Goal: Information Seeking & Learning: Find specific fact

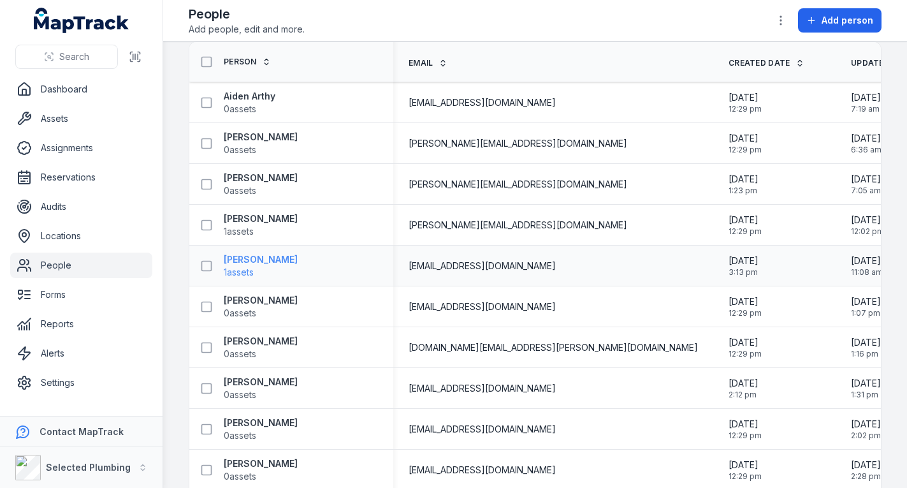
scroll to position [64, 0]
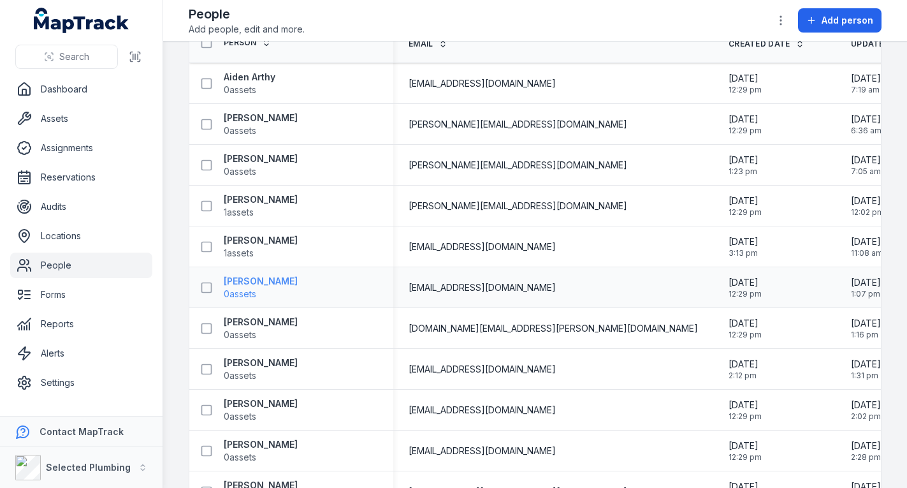
click at [275, 280] on strong "[PERSON_NAME]" at bounding box center [261, 281] width 74 height 13
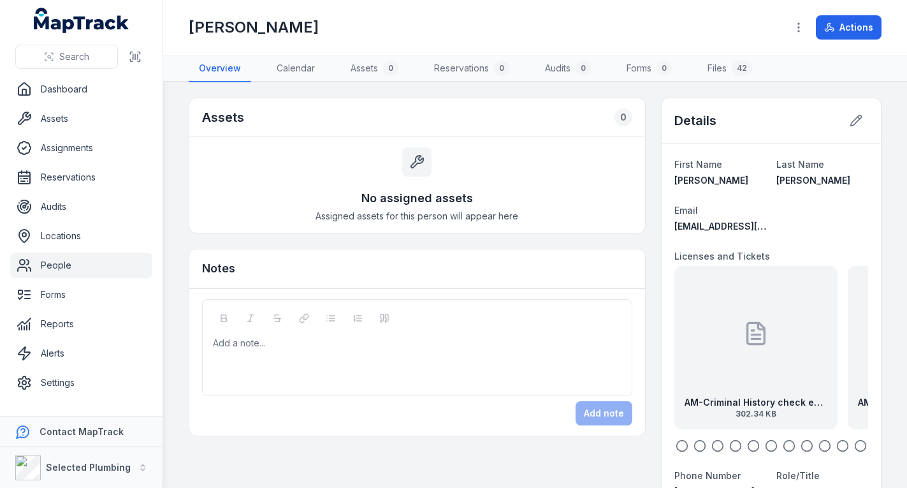
click at [711, 442] on icon "button" at bounding box center [717, 445] width 13 height 13
click at [726, 388] on div "AM-Drivers License back exp [DATE] 65.13 KB" at bounding box center [769, 347] width 163 height 163
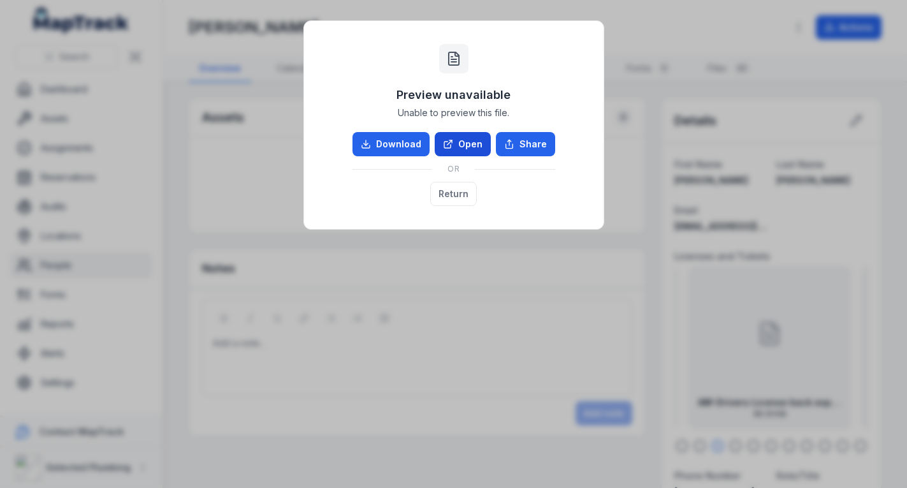
click at [474, 142] on link "Open" at bounding box center [463, 144] width 56 height 24
click at [464, 192] on button "Return" at bounding box center [453, 194] width 47 height 24
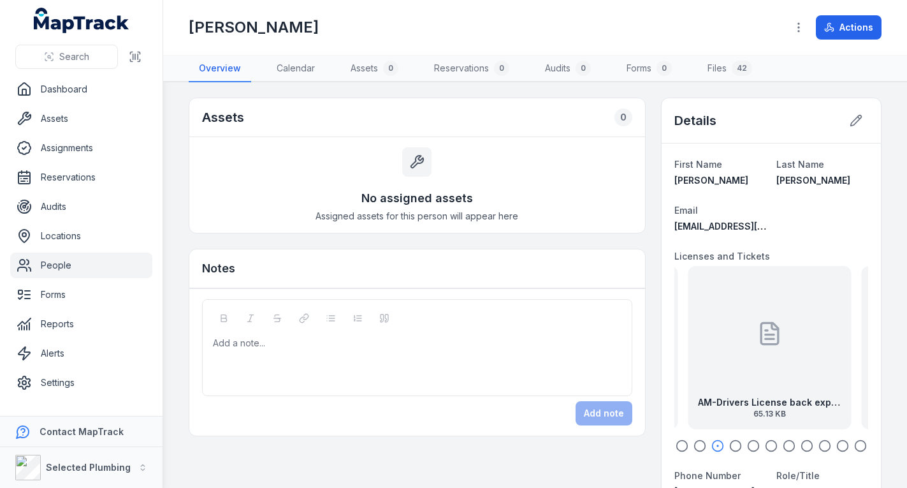
click at [730, 441] on circle "button" at bounding box center [735, 446] width 11 height 11
click at [732, 396] on strong "AM-Drivers License front exp [DATE]" at bounding box center [769, 402] width 143 height 13
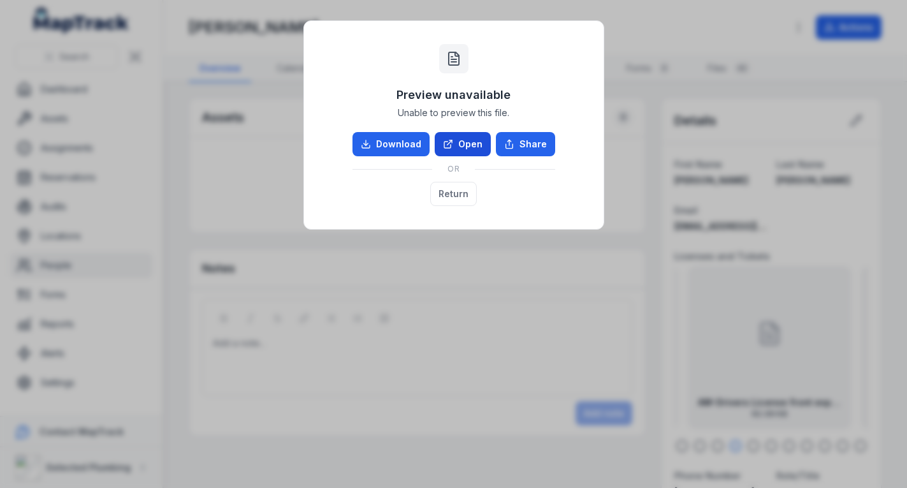
click at [470, 142] on link "Open" at bounding box center [463, 144] width 56 height 24
click at [444, 192] on button "Return" at bounding box center [453, 194] width 47 height 24
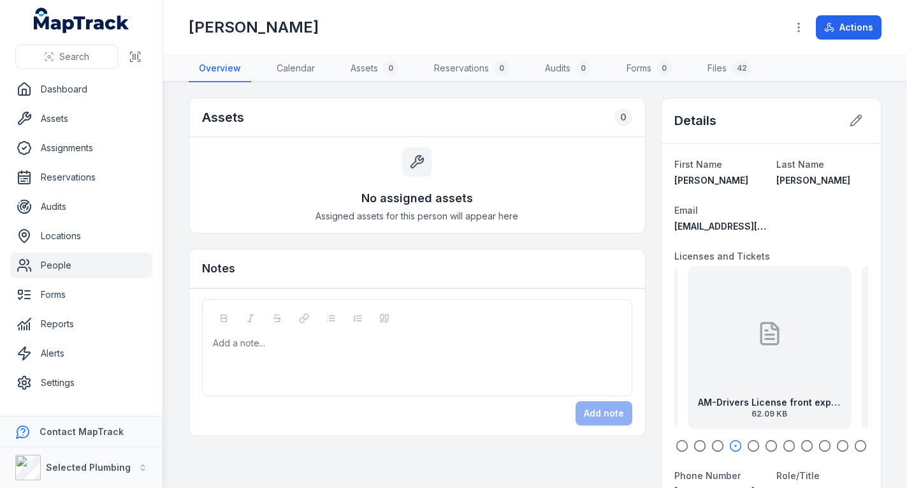
click at [91, 267] on link "People" at bounding box center [81, 264] width 142 height 25
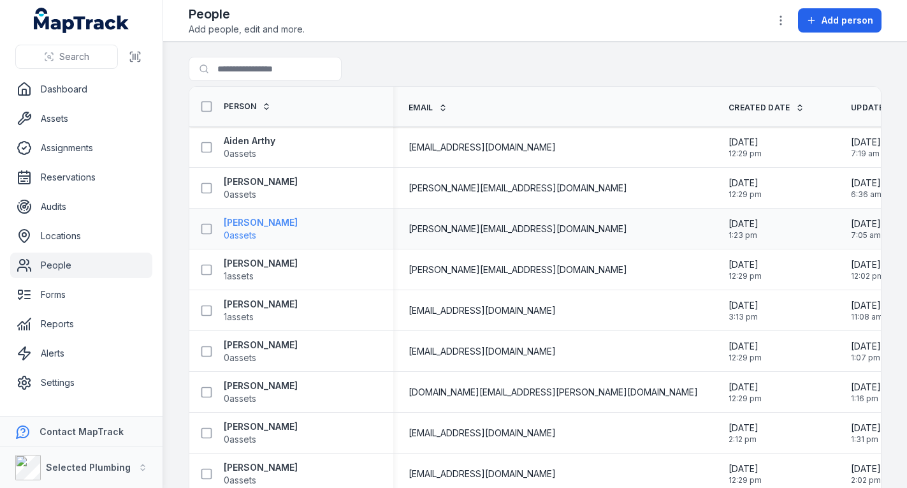
click at [258, 221] on strong "[PERSON_NAME]" at bounding box center [261, 222] width 74 height 13
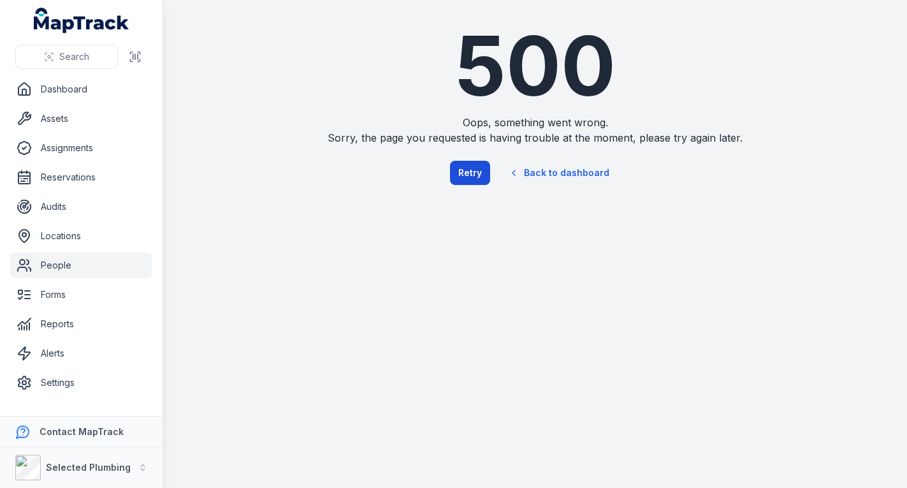
click at [471, 173] on button "Retry" at bounding box center [470, 173] width 40 height 24
click at [528, 171] on link "Back to dashboard" at bounding box center [559, 172] width 122 height 29
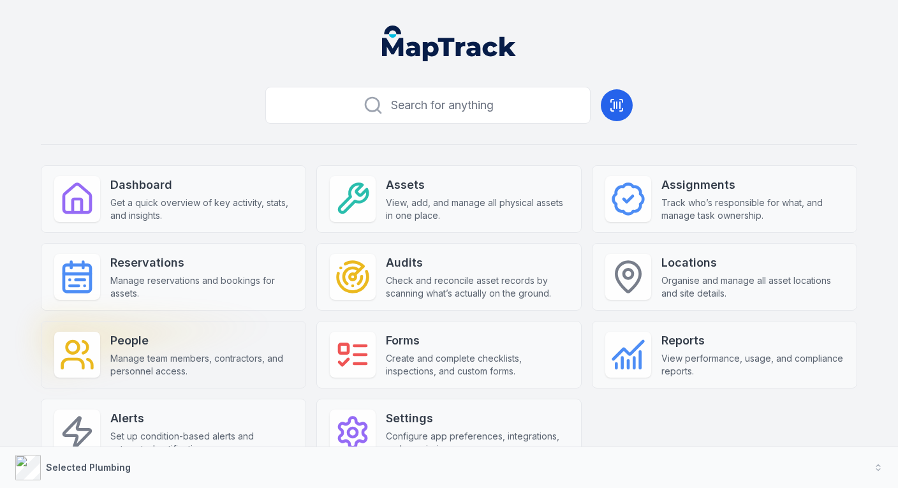
click at [184, 347] on strong "People" at bounding box center [201, 340] width 182 height 18
